Goal: Find specific page/section: Find specific page/section

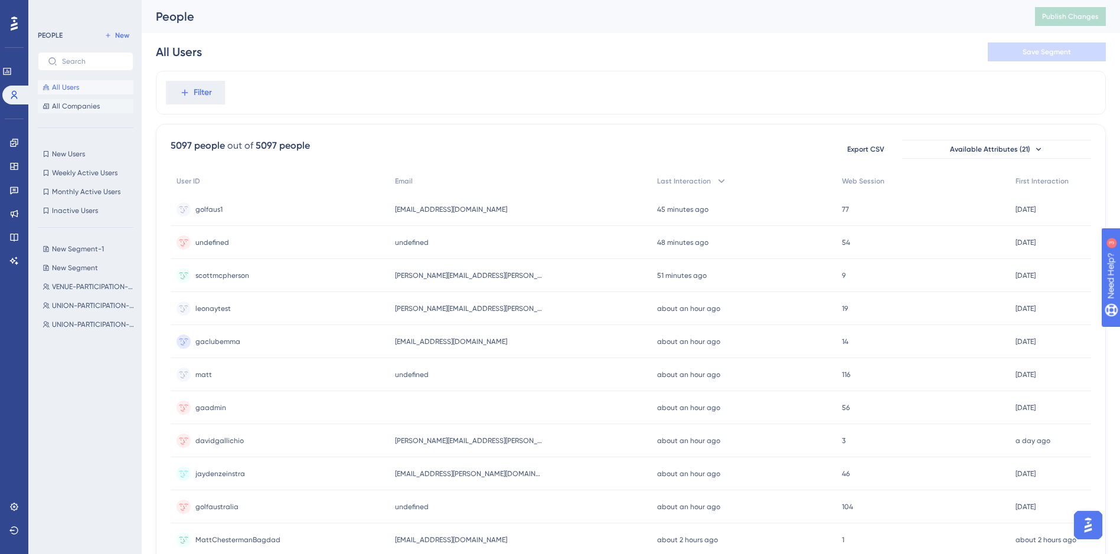
click at [73, 105] on span "All Companies" at bounding box center [76, 106] width 48 height 9
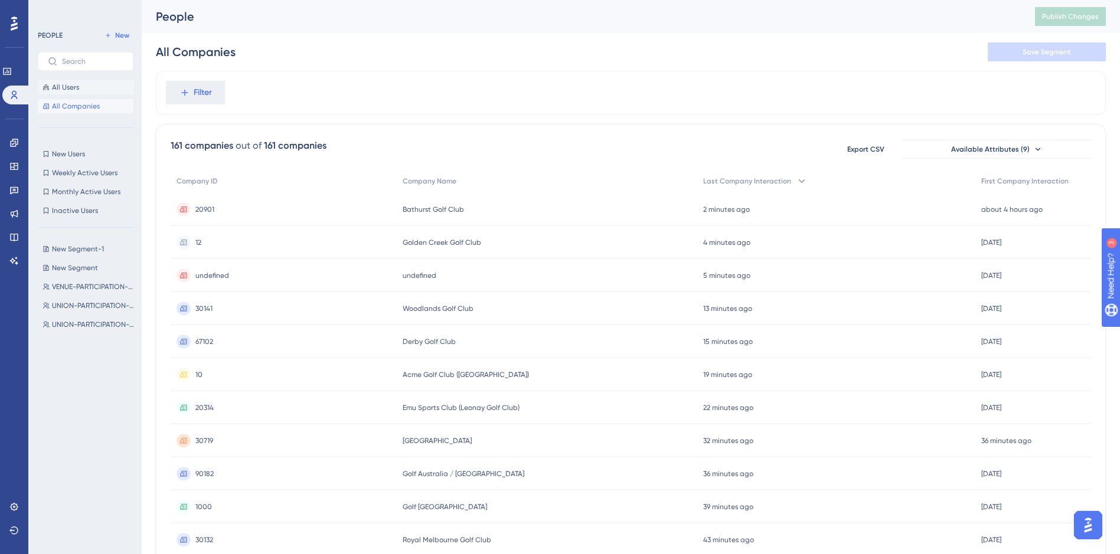
click at [71, 87] on span "All Users" at bounding box center [65, 87] width 27 height 9
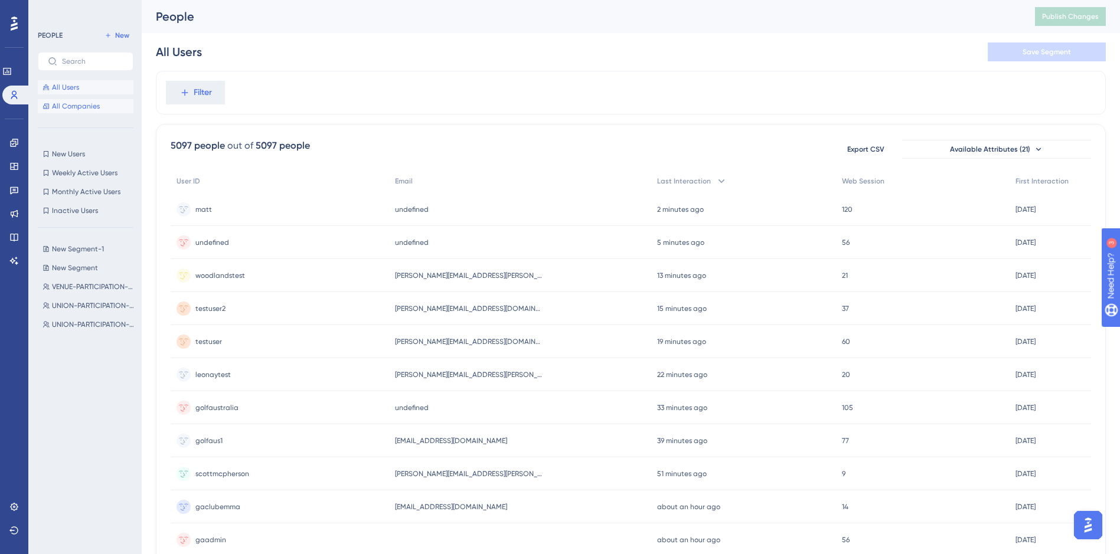
click at [87, 107] on span "All Companies" at bounding box center [76, 106] width 48 height 9
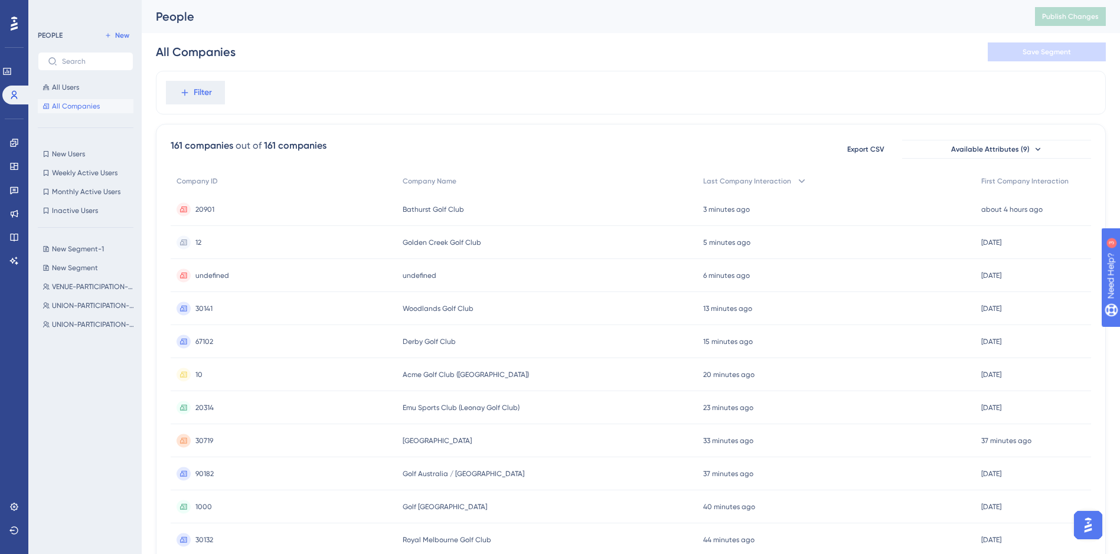
click at [526, 261] on div "undefined undefined" at bounding box center [547, 275] width 300 height 33
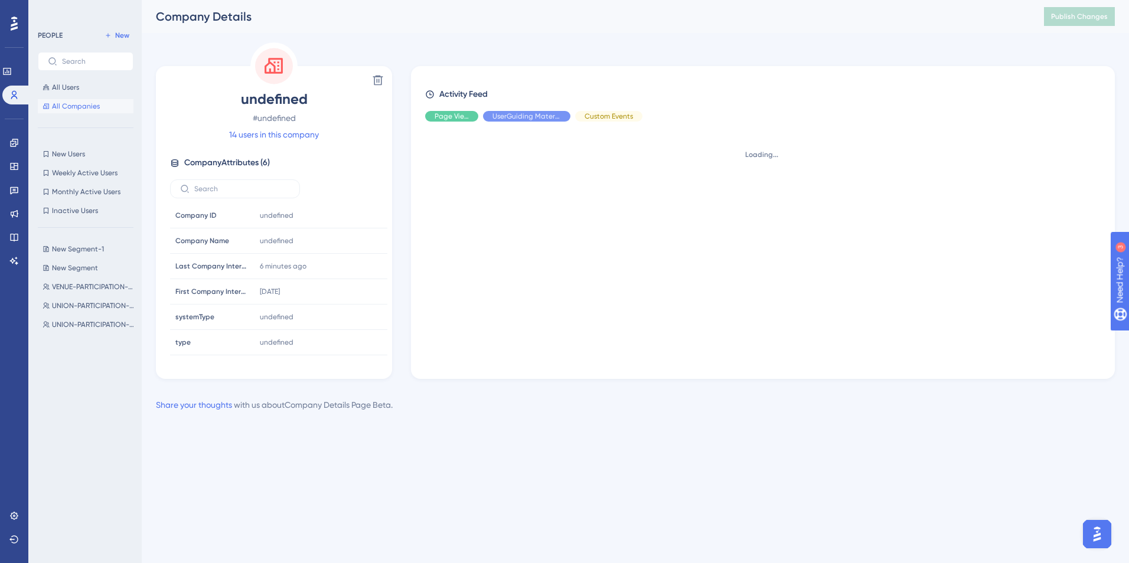
click at [84, 103] on span "All Companies" at bounding box center [76, 106] width 48 height 9
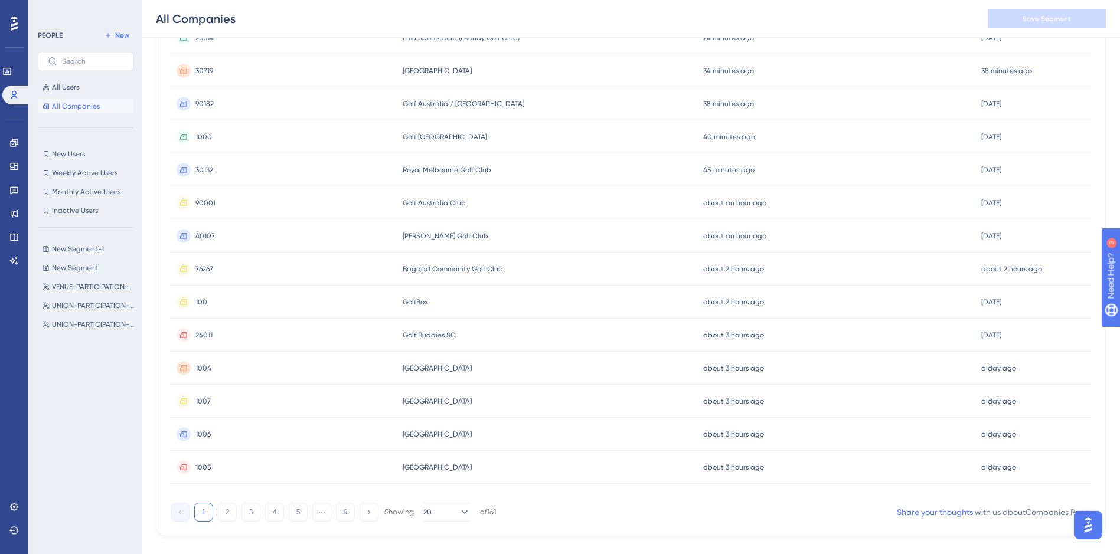
scroll to position [395, 0]
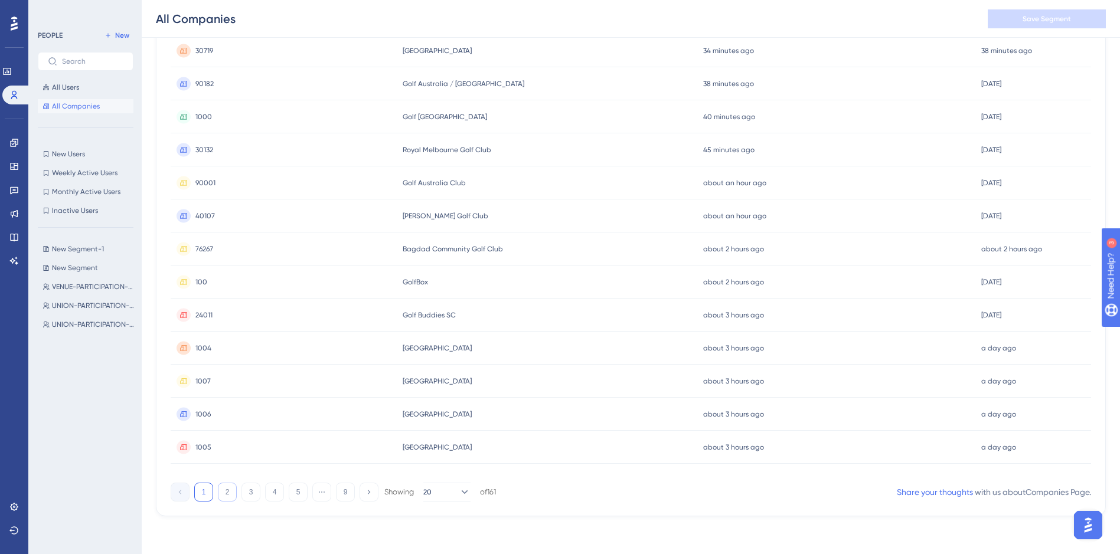
click at [226, 491] on button "2" at bounding box center [227, 492] width 19 height 19
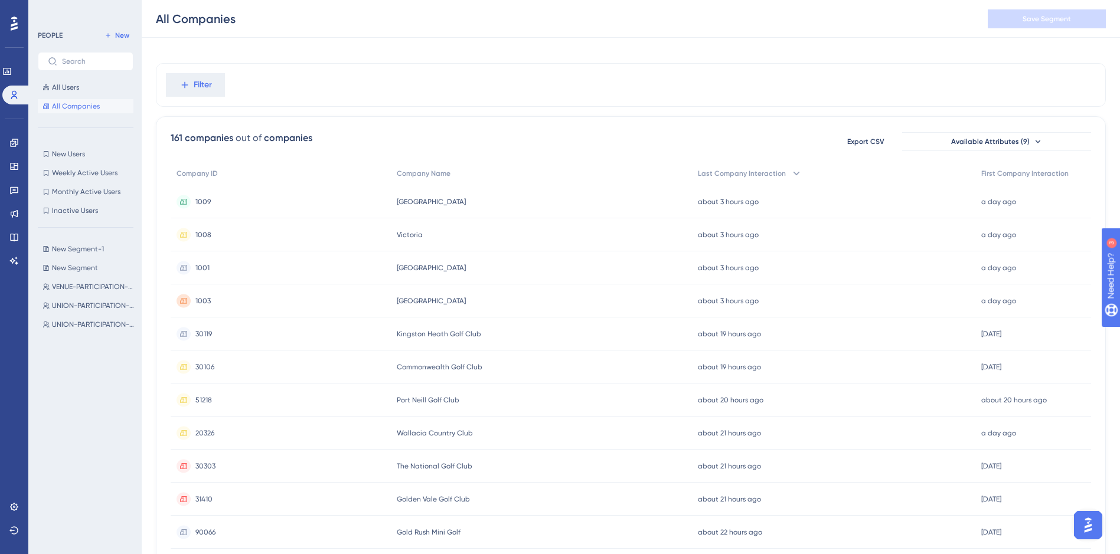
scroll to position [0, 0]
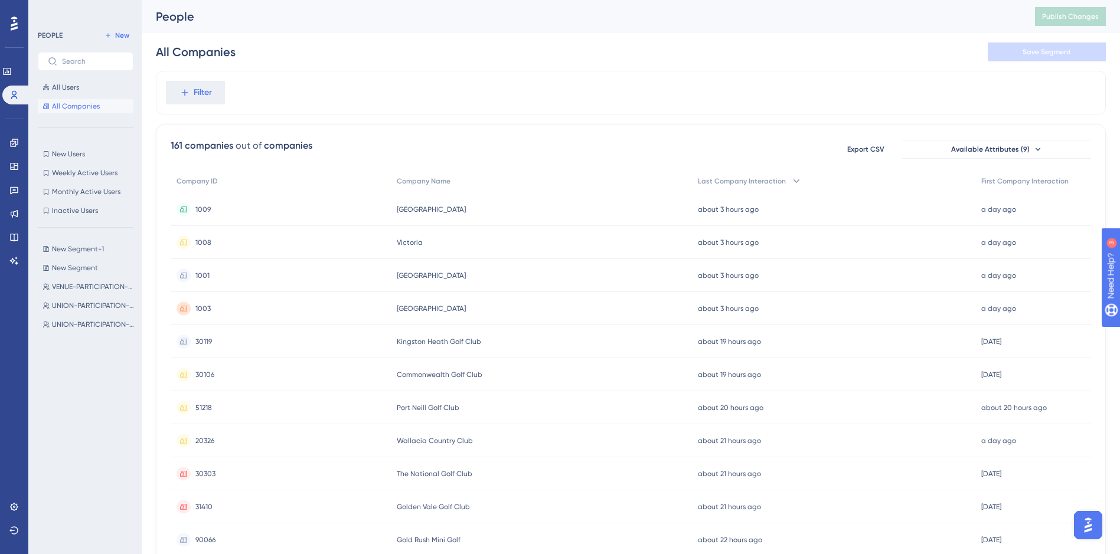
click at [583, 138] on div "161 companies out of companies Export CSV Available Attributes (9) Company ID C…" at bounding box center [631, 515] width 950 height 783
click at [180, 92] on icon at bounding box center [184, 92] width 11 height 11
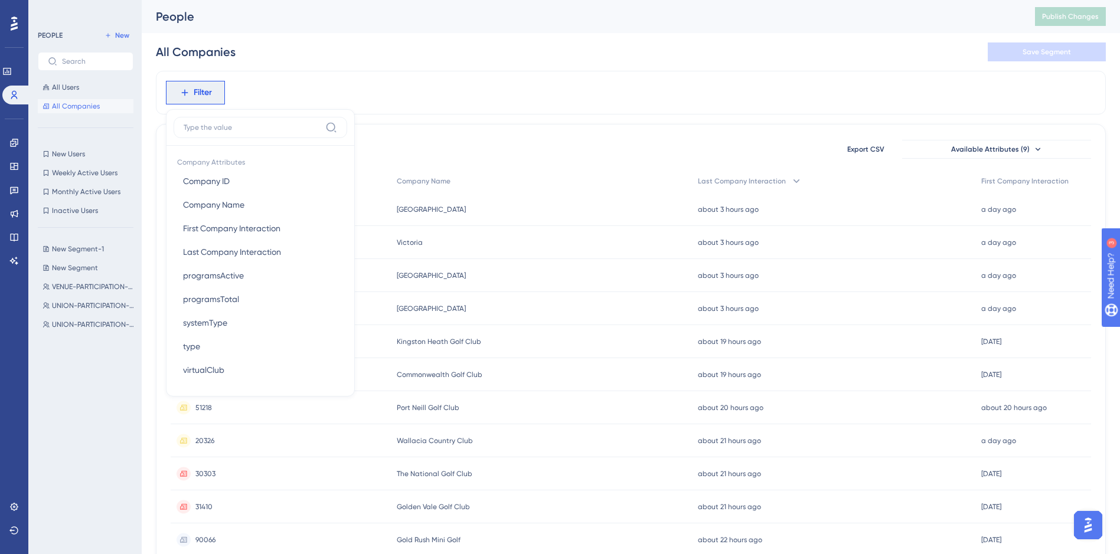
click at [583, 113] on div "Filter Company Attributes Company ID Company ID Company Name Company Name First…" at bounding box center [631, 93] width 950 height 44
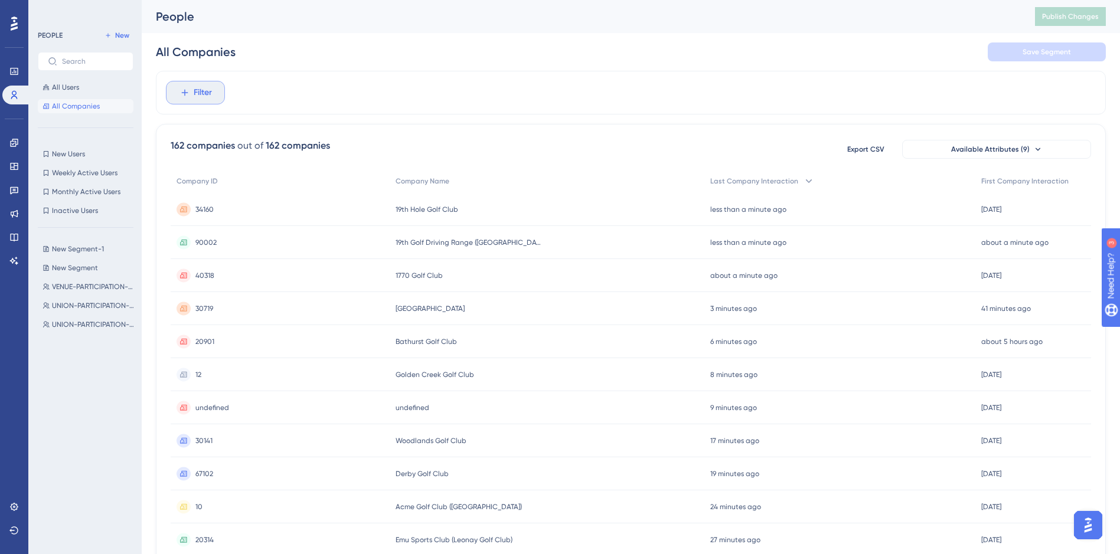
click at [199, 96] on span "Filter" at bounding box center [203, 93] width 18 height 14
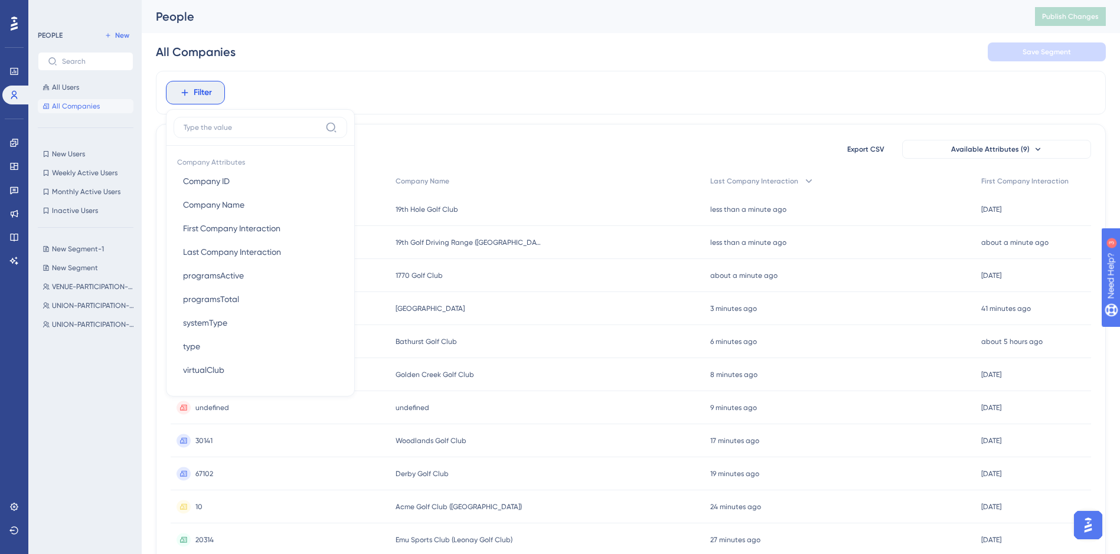
click at [225, 131] on input at bounding box center [252, 127] width 137 height 9
click at [237, 175] on button "Company ID Company ID" at bounding box center [261, 181] width 174 height 24
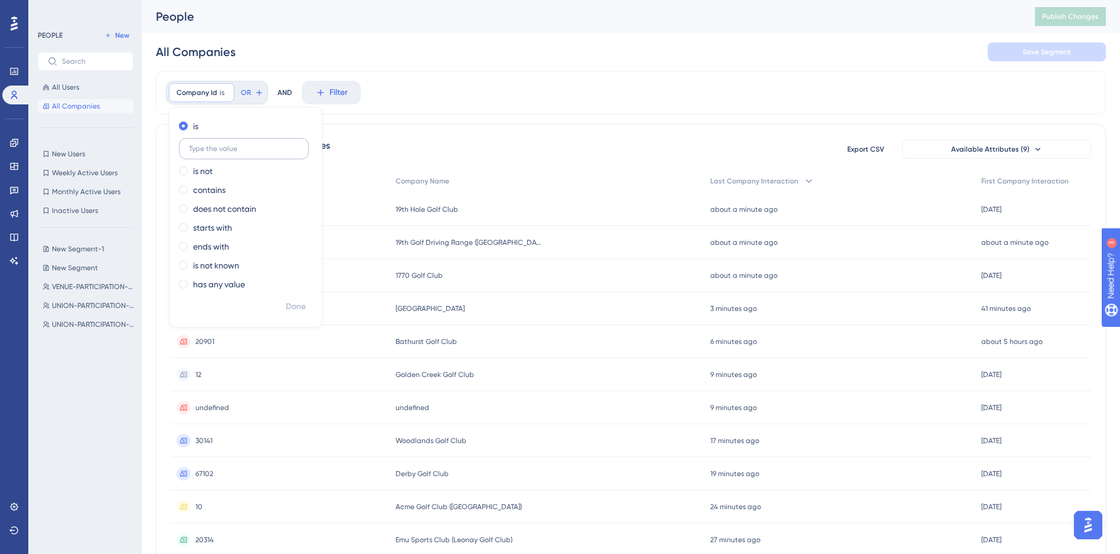
click at [256, 149] on input "text" at bounding box center [244, 149] width 110 height 8
type input "31801"
click at [292, 308] on span "Done" at bounding box center [296, 307] width 20 height 14
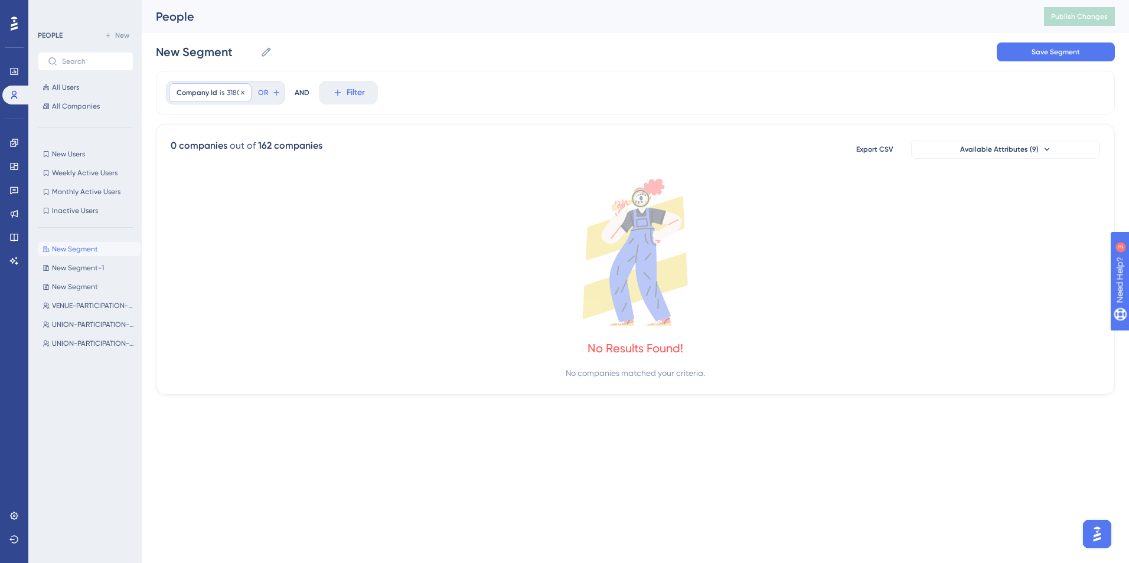
click at [231, 97] on span "31801" at bounding box center [235, 92] width 17 height 9
drag, startPoint x: 218, startPoint y: 149, endPoint x: 184, endPoint y: 153, distance: 34.6
click at [184, 153] on label "31801" at bounding box center [244, 148] width 130 height 21
click at [302, 308] on span "Done" at bounding box center [296, 307] width 20 height 14
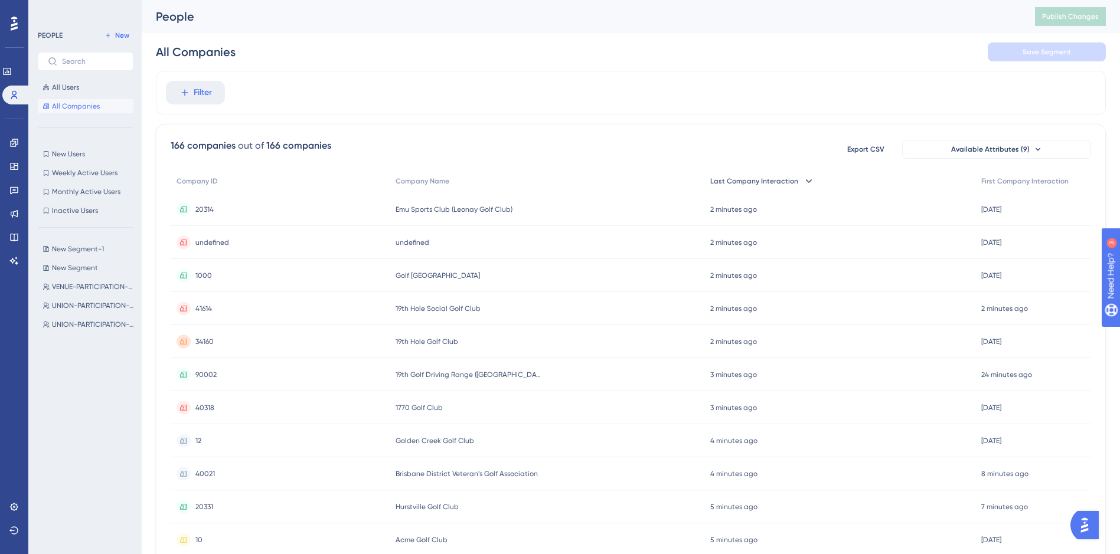
click at [560, 181] on icon at bounding box center [809, 181] width 12 height 12
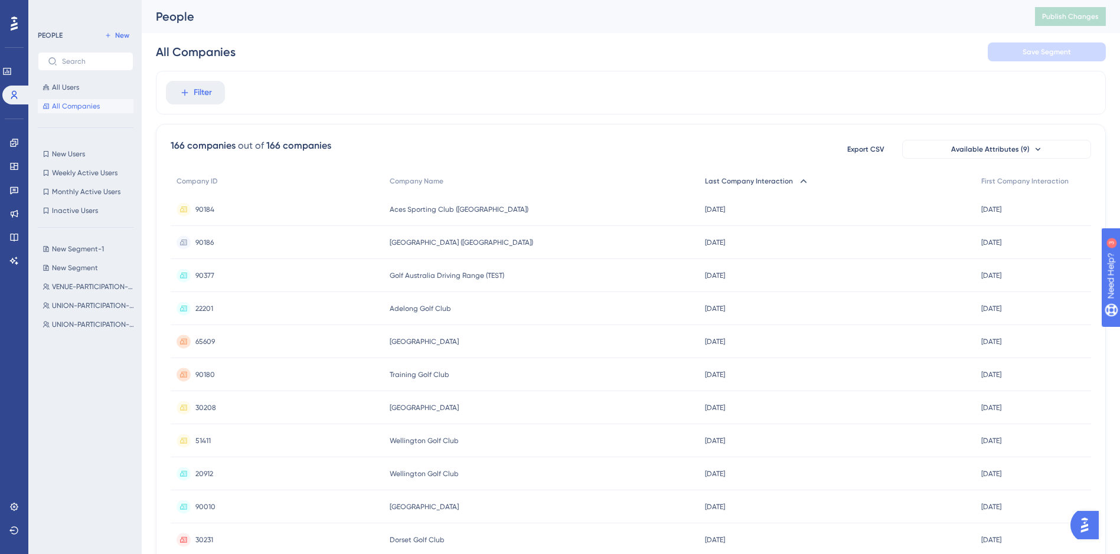
click at [560, 181] on div "Last Company Interaction" at bounding box center [837, 181] width 276 height 24
